Goal: Task Accomplishment & Management: Complete application form

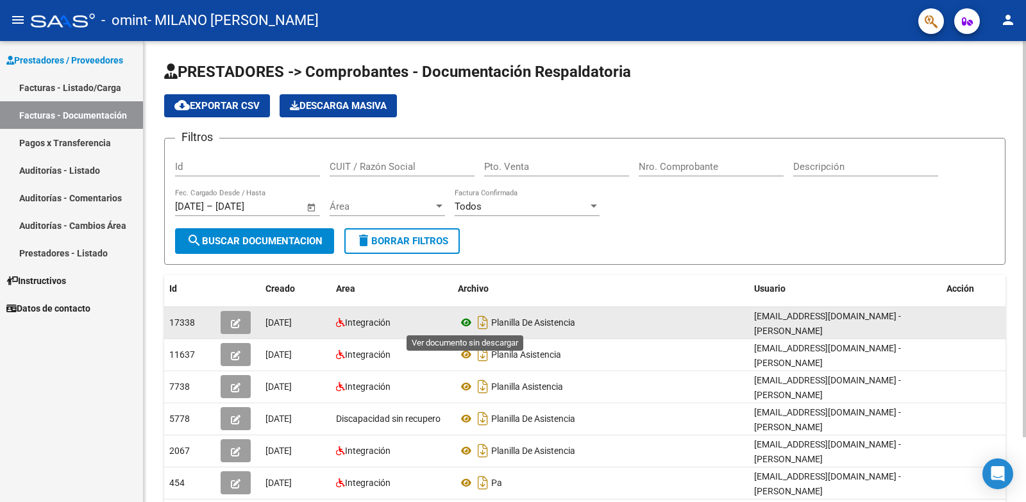
click at [464, 320] on icon at bounding box center [466, 322] width 17 height 15
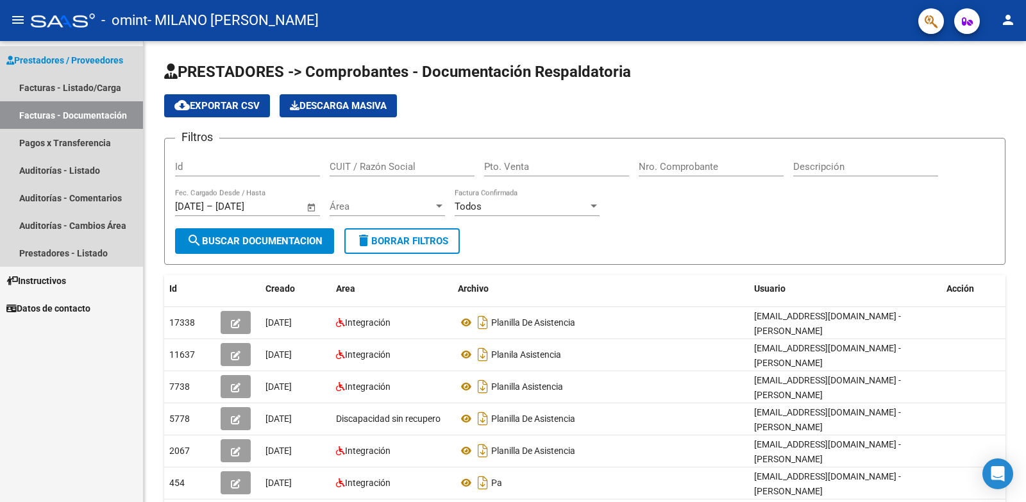
click at [86, 108] on link "Facturas - Documentación" at bounding box center [71, 115] width 143 height 28
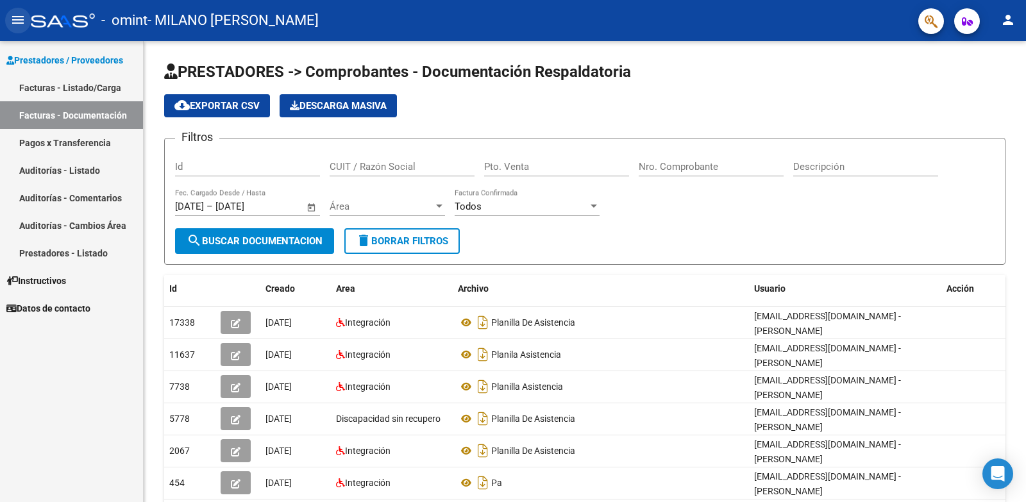
click at [14, 10] on button "menu" at bounding box center [18, 21] width 26 height 26
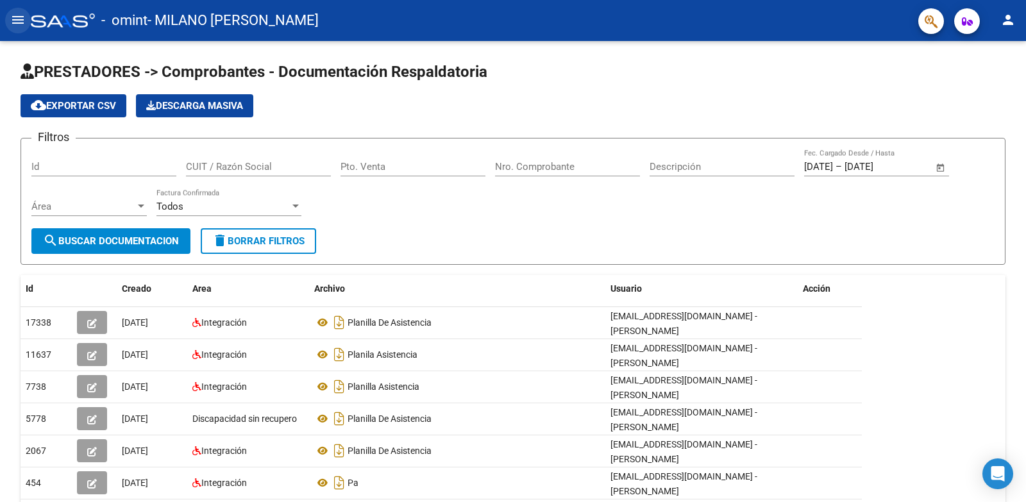
click at [16, 19] on mat-icon "menu" at bounding box center [17, 19] width 15 height 15
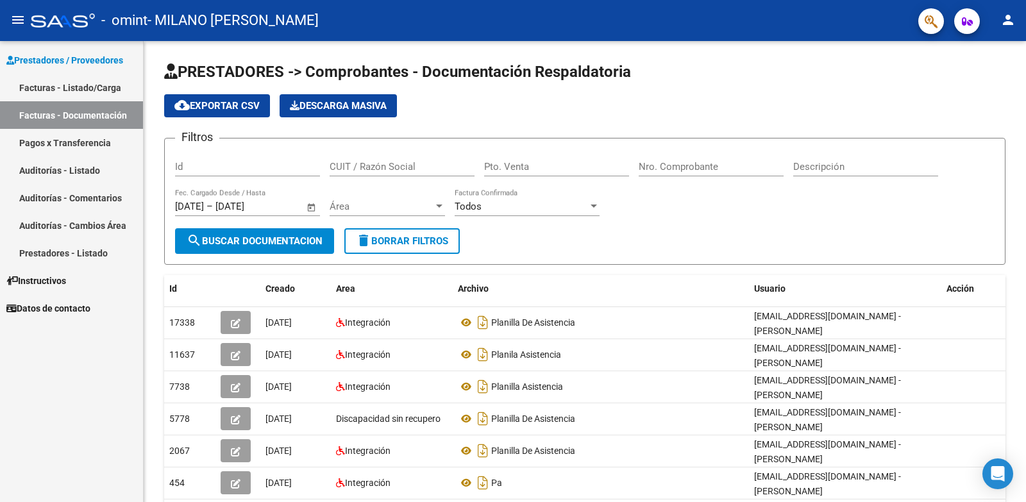
click at [72, 126] on link "Facturas - Documentación" at bounding box center [71, 115] width 143 height 28
click at [65, 92] on link "Facturas - Listado/Carga" at bounding box center [71, 88] width 143 height 28
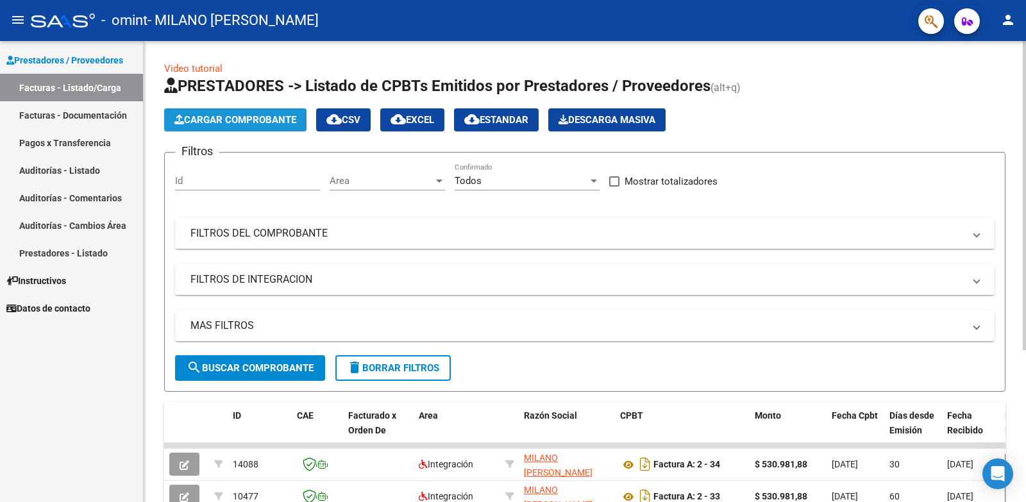
click at [240, 126] on button "Cargar Comprobante" at bounding box center [235, 119] width 142 height 23
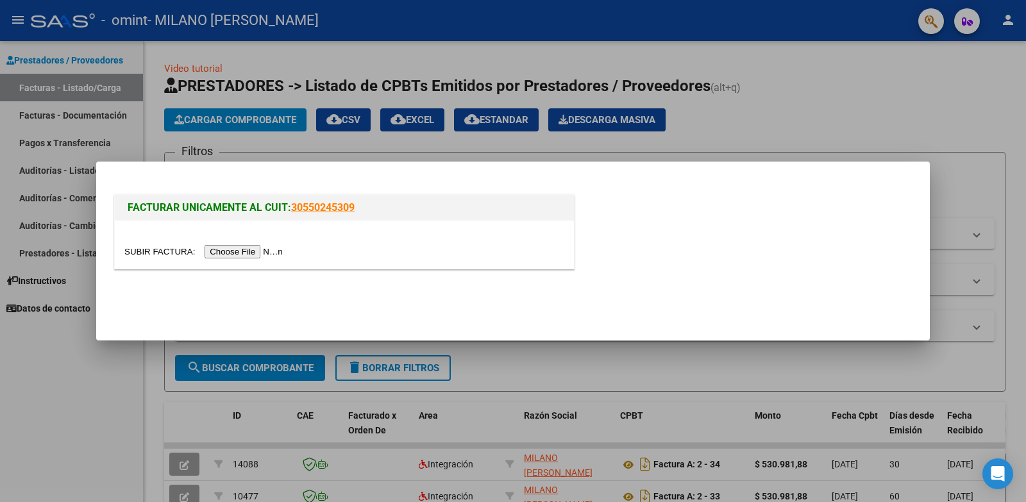
click at [253, 253] on input "file" at bounding box center [205, 251] width 162 height 13
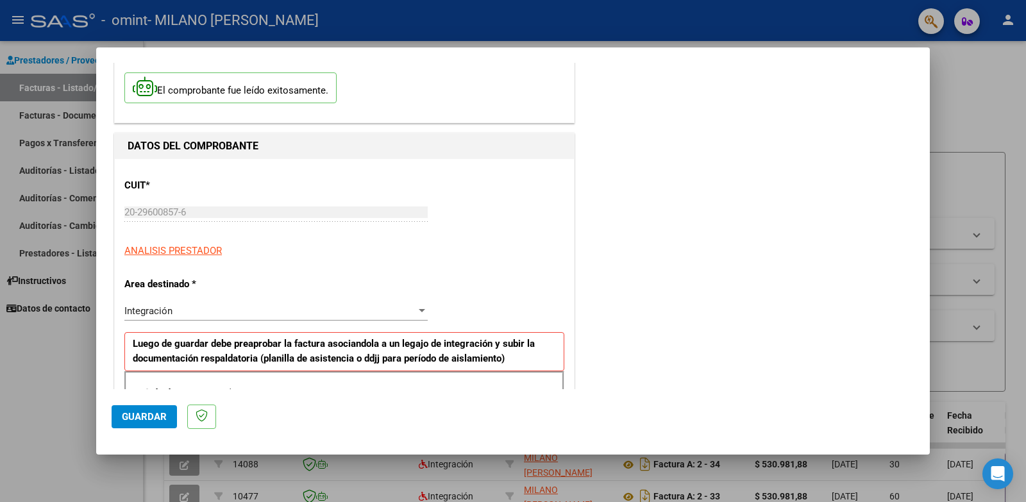
scroll to position [128, 0]
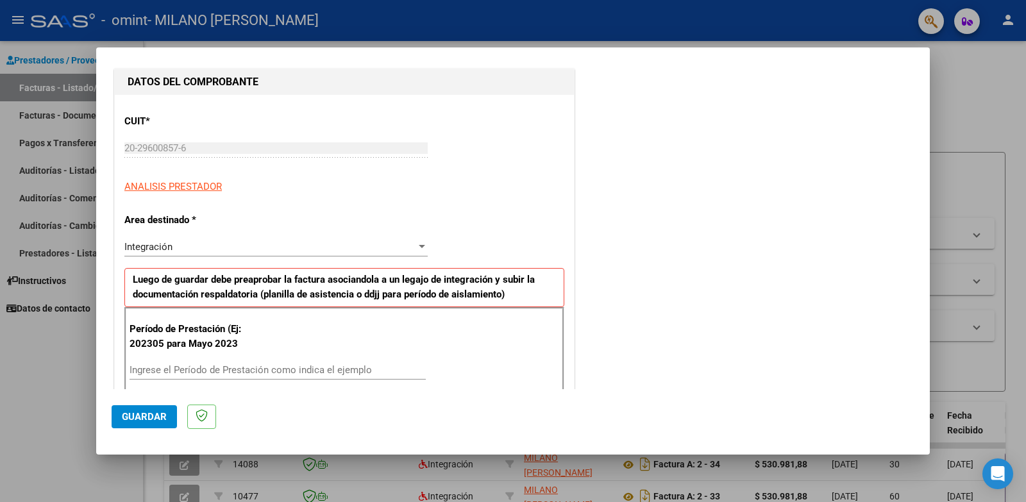
click at [417, 249] on div at bounding box center [422, 247] width 12 height 10
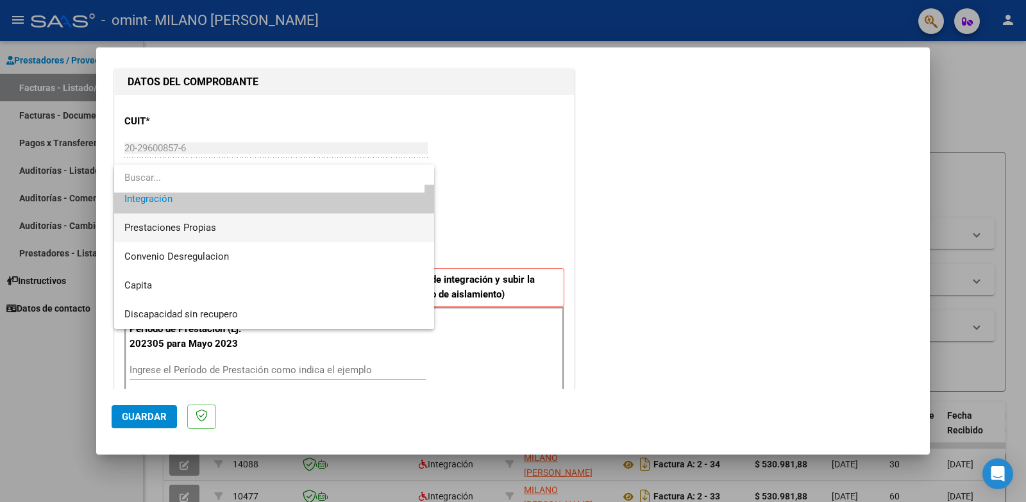
scroll to position [0, 0]
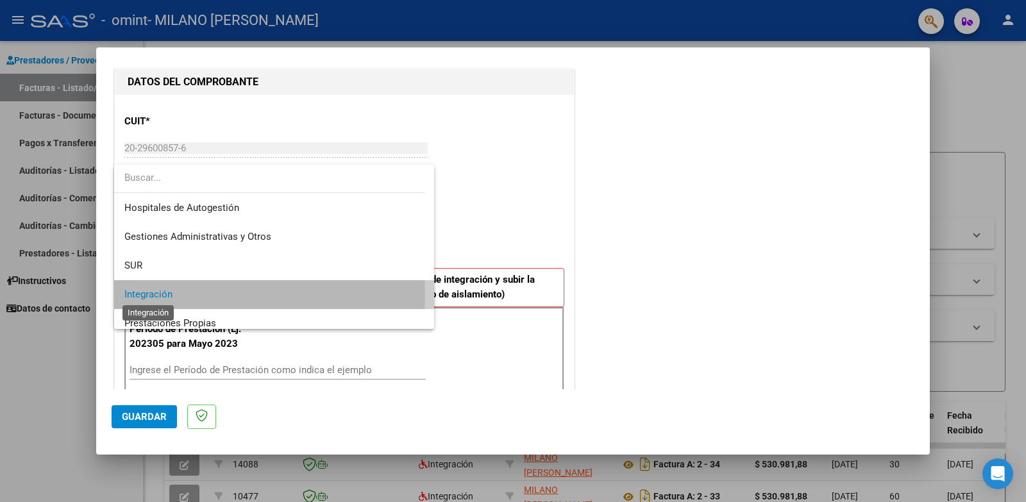
click at [168, 297] on span "Integración" at bounding box center [148, 295] width 48 height 12
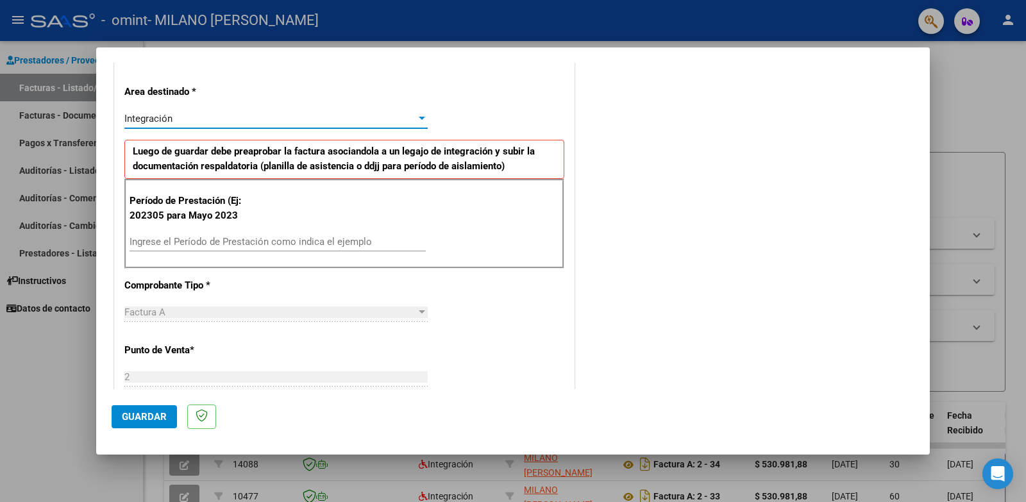
scroll to position [321, 0]
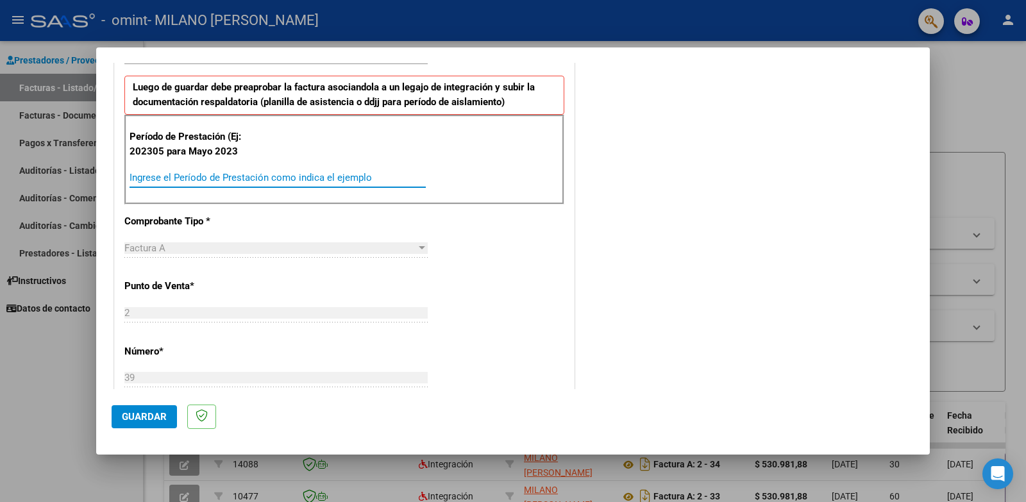
click at [197, 182] on input "Ingrese el Período de Prestación como indica el ejemplo" at bounding box center [278, 178] width 296 height 12
type input "202507"
click at [279, 246] on div "Factura A" at bounding box center [270, 248] width 292 height 12
click at [203, 245] on div "Factura A" at bounding box center [270, 248] width 292 height 12
click at [416, 244] on div at bounding box center [422, 248] width 12 height 10
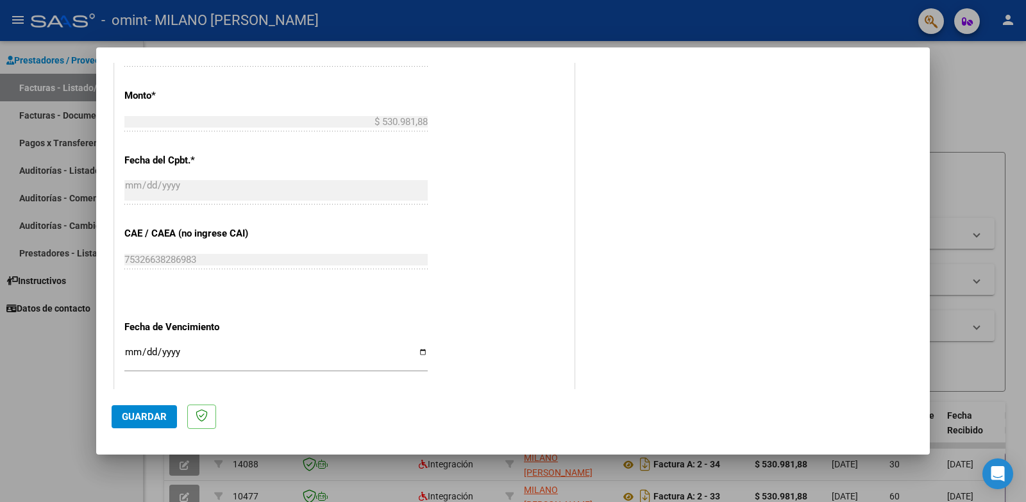
scroll to position [778, 0]
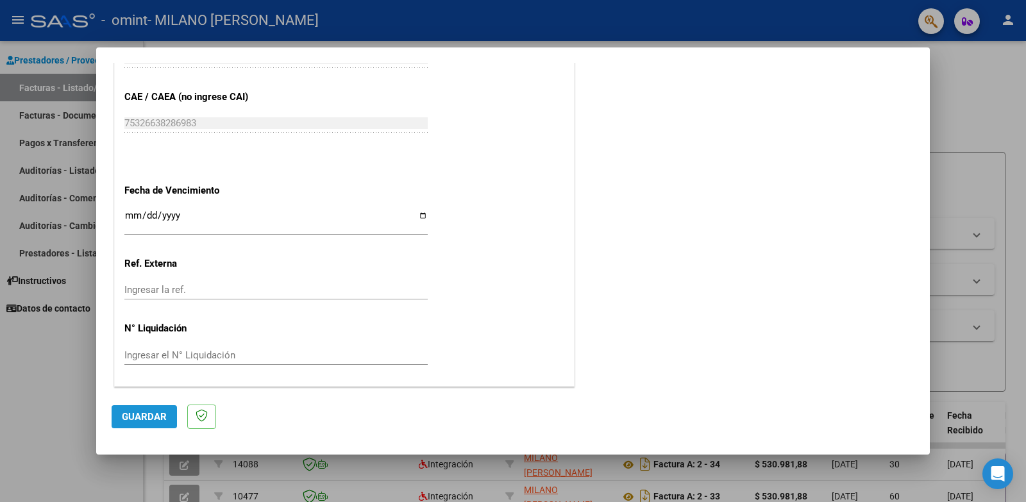
click at [132, 408] on button "Guardar" at bounding box center [144, 416] width 65 height 23
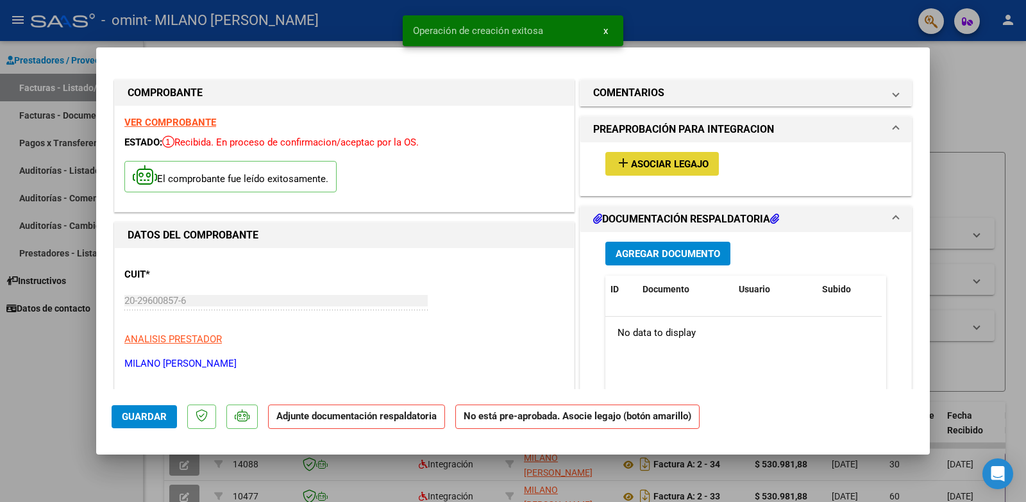
click at [659, 166] on span "Asociar Legajo" at bounding box center [670, 164] width 78 height 12
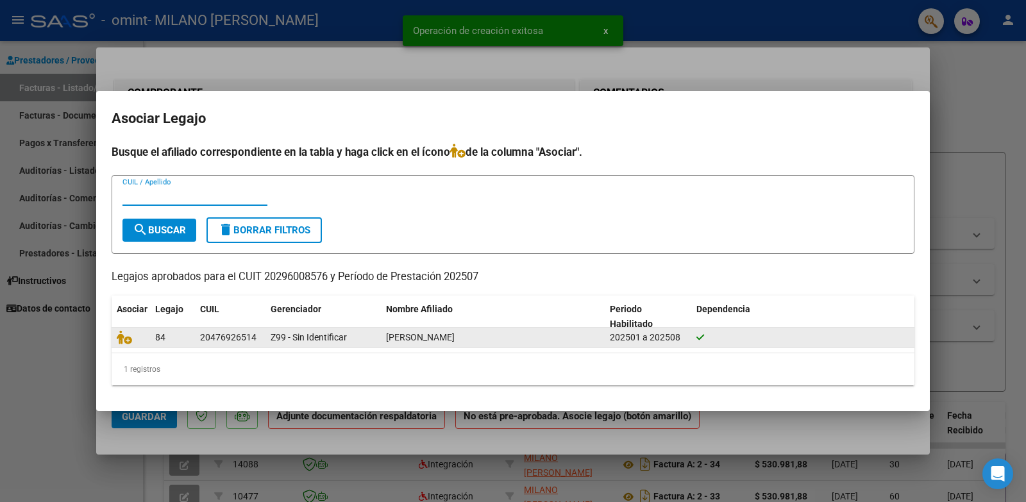
click at [446, 337] on span "[PERSON_NAME]" at bounding box center [420, 337] width 69 height 10
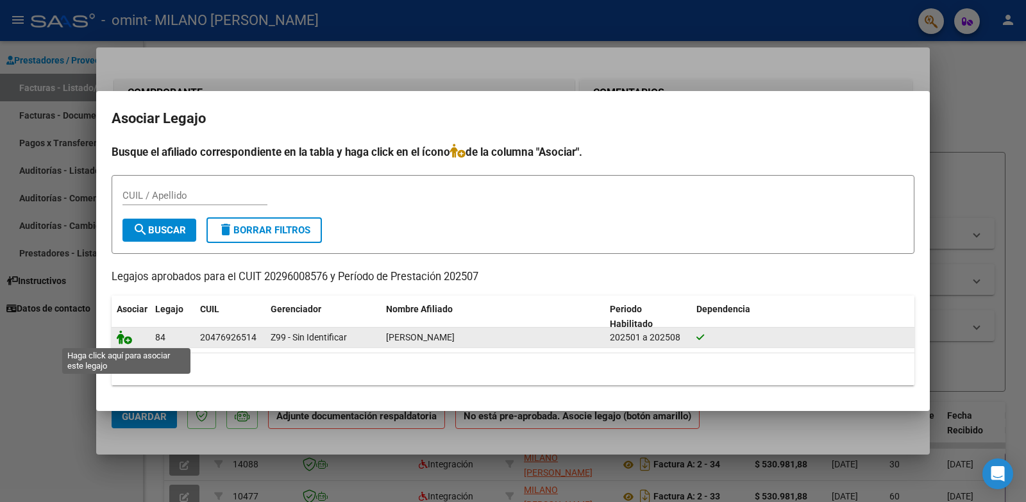
click at [125, 340] on icon at bounding box center [124, 337] width 15 height 14
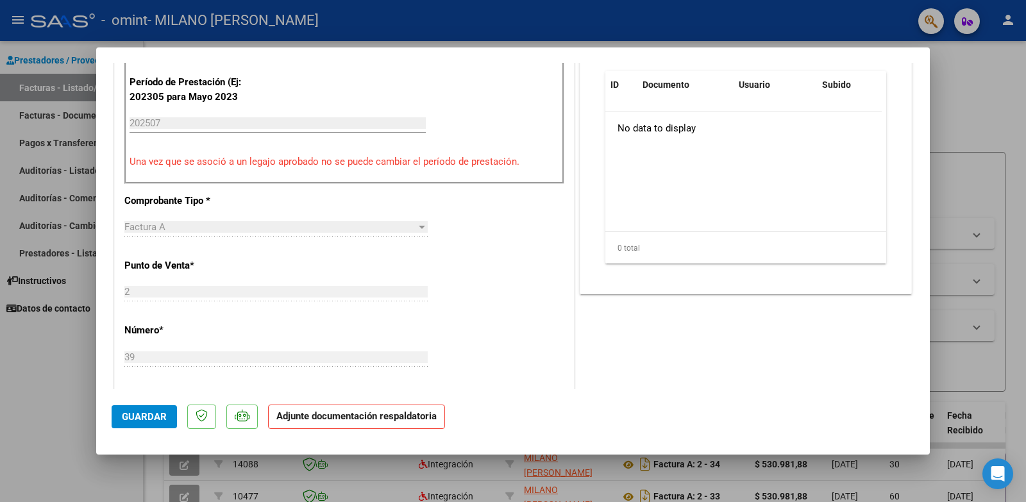
scroll to position [706, 0]
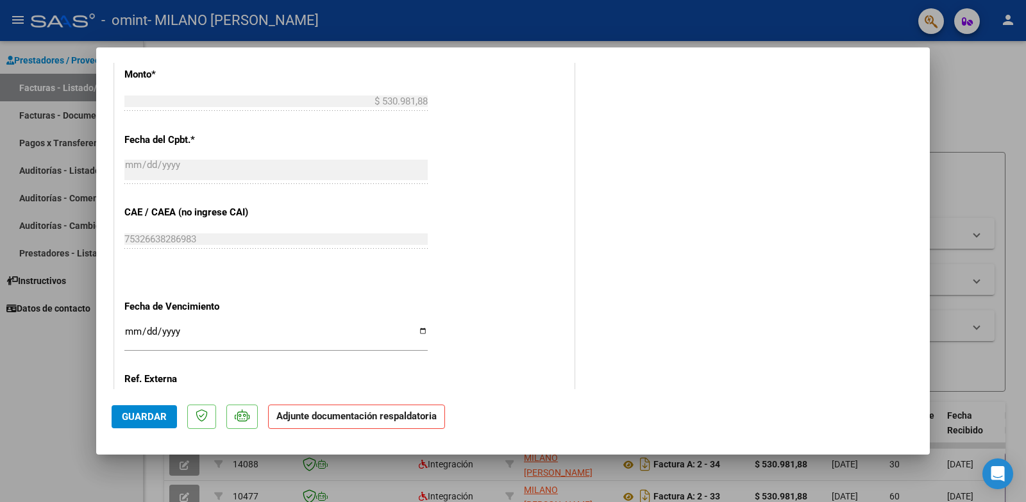
click at [144, 421] on span "Guardar" at bounding box center [144, 417] width 45 height 12
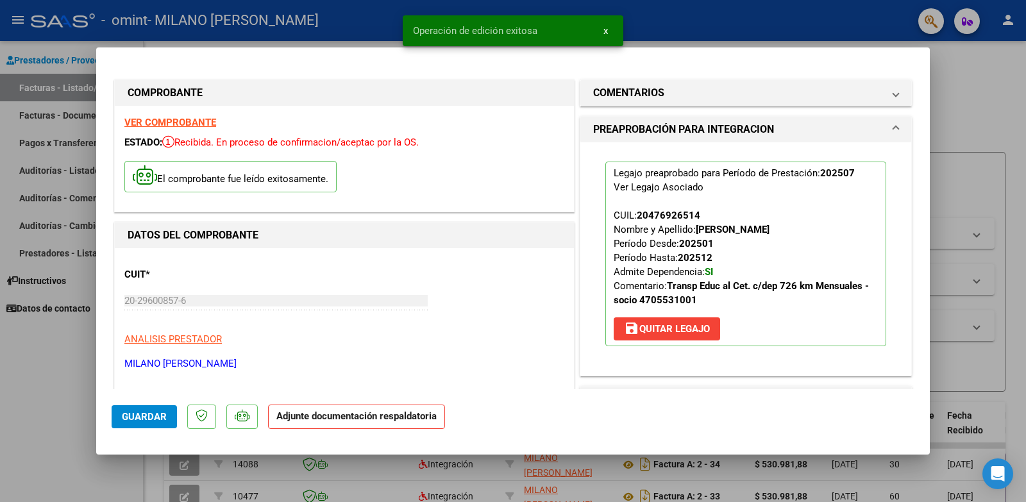
scroll to position [257, 0]
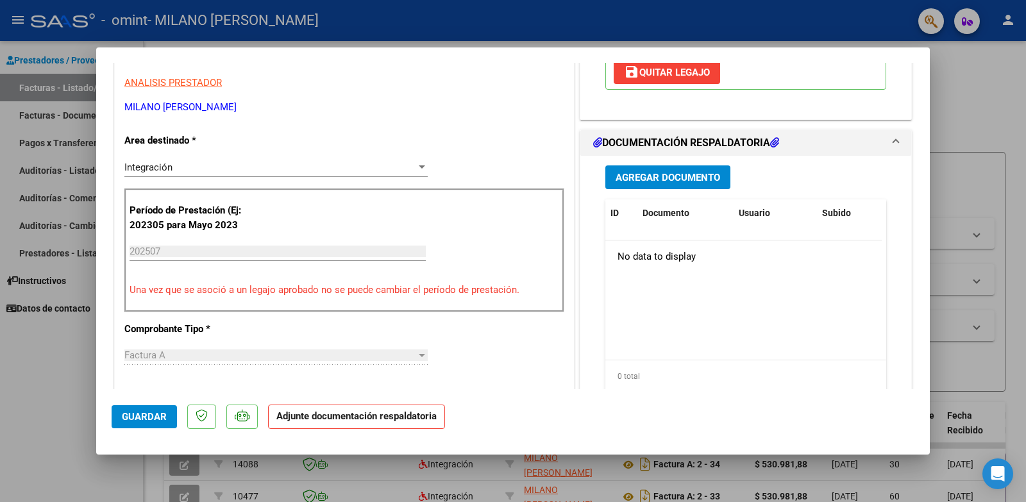
click at [661, 175] on span "Agregar Documento" at bounding box center [668, 178] width 105 height 12
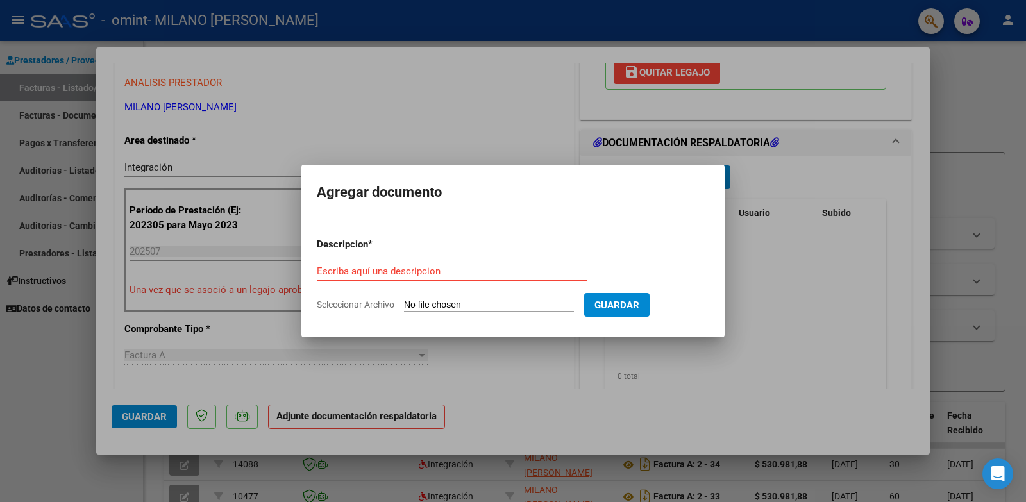
click at [425, 300] on input "Seleccionar Archivo" at bounding box center [489, 306] width 170 height 12
type input "C:\fakepath\PLANILLA JULIO.jpg"
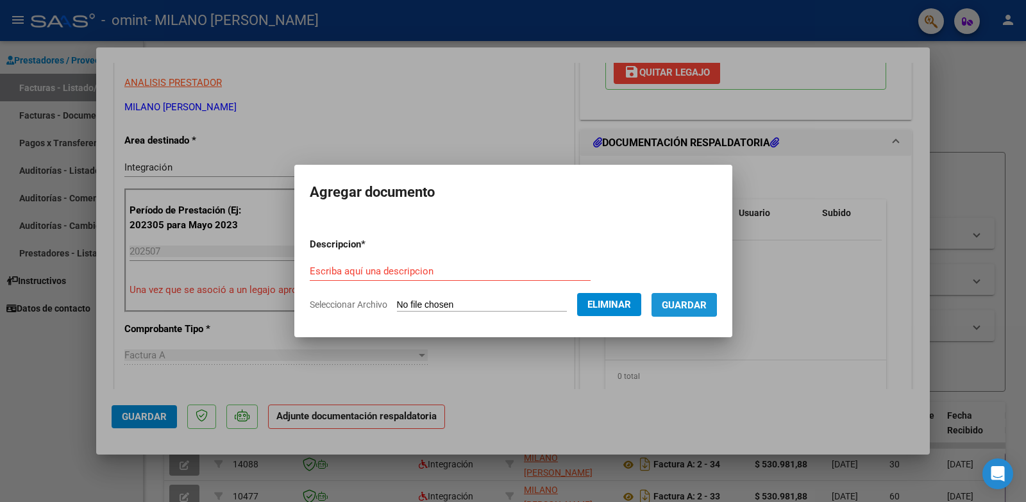
click at [693, 305] on span "Guardar" at bounding box center [684, 306] width 45 height 12
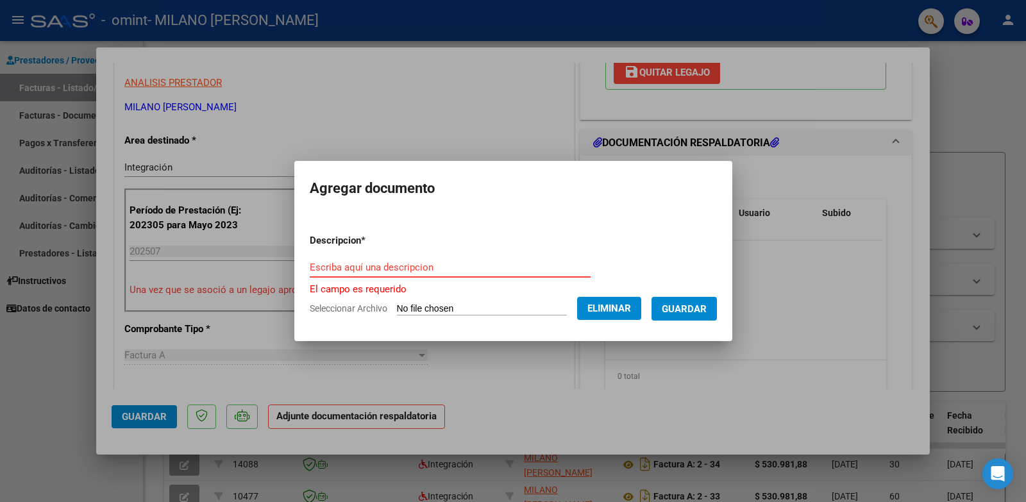
click at [414, 268] on input "Escriba aquí una descripcion" at bounding box center [450, 268] width 281 height 12
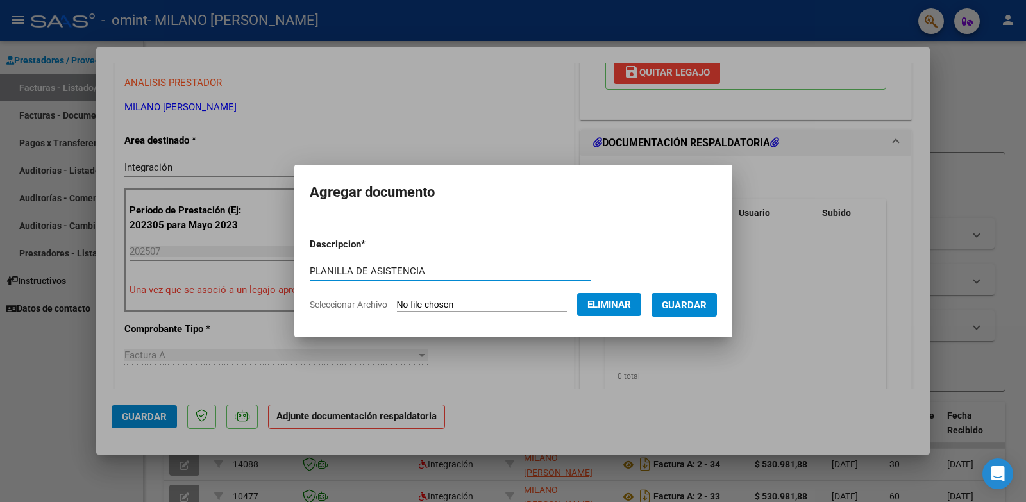
type input "PLANILLA DE ASISTENCIA"
click at [688, 312] on button "Guardar" at bounding box center [684, 305] width 65 height 24
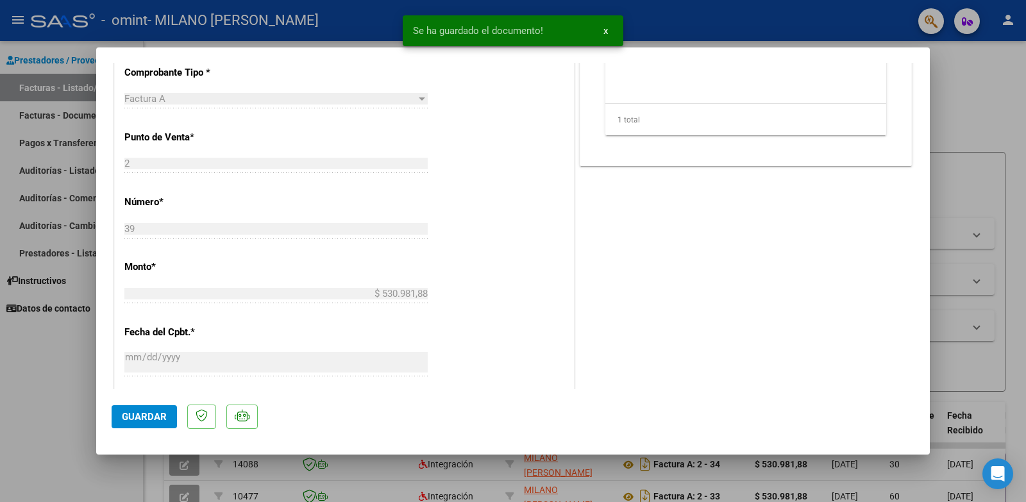
scroll to position [822, 0]
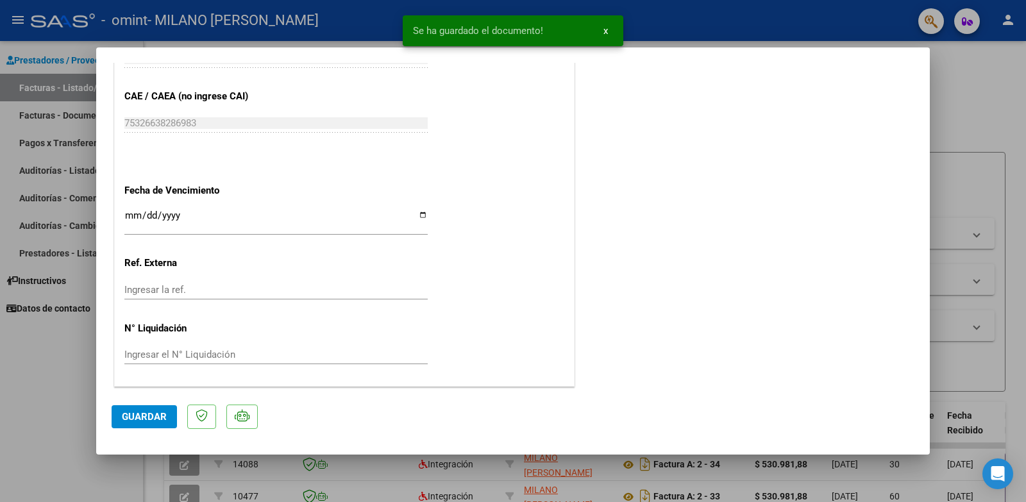
click at [158, 419] on span "Guardar" at bounding box center [144, 417] width 45 height 12
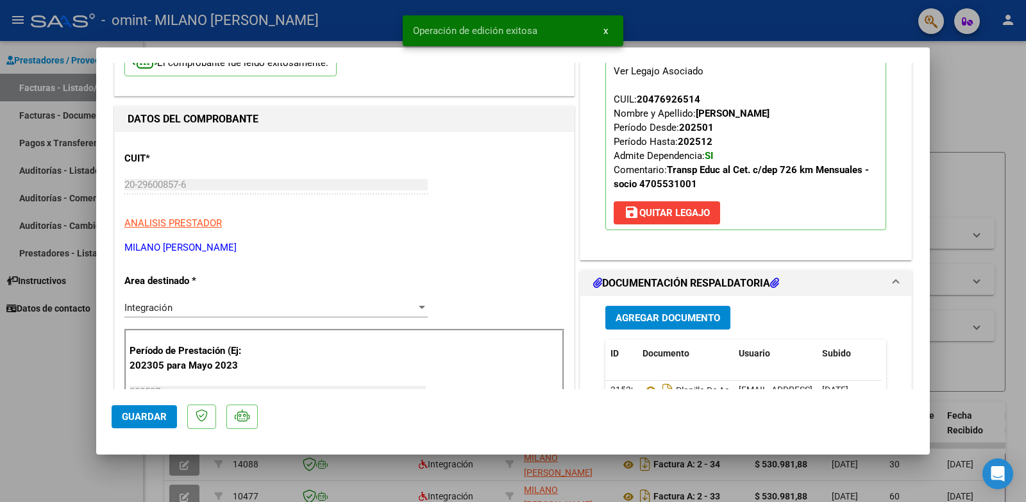
scroll to position [0, 0]
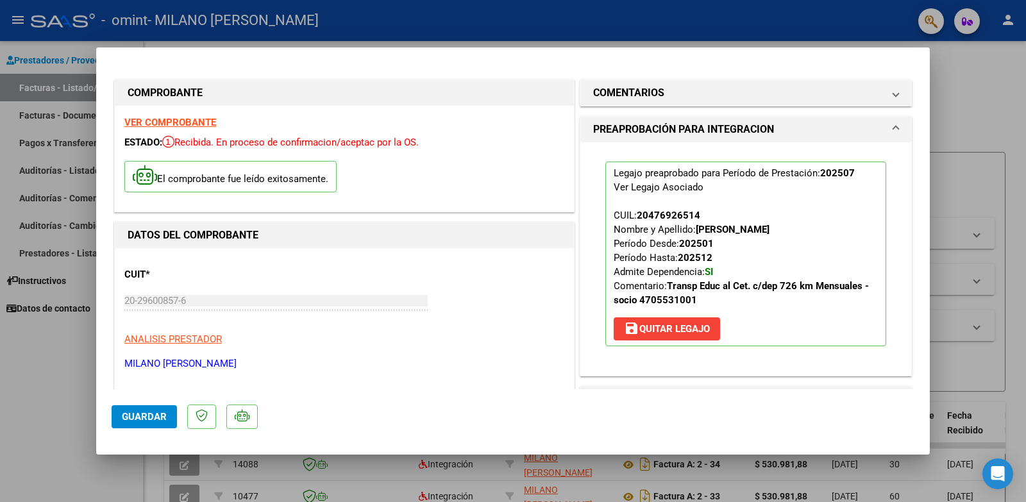
click at [998, 111] on div at bounding box center [513, 251] width 1026 height 502
type input "$ 0,00"
